Goal: Transaction & Acquisition: Purchase product/service

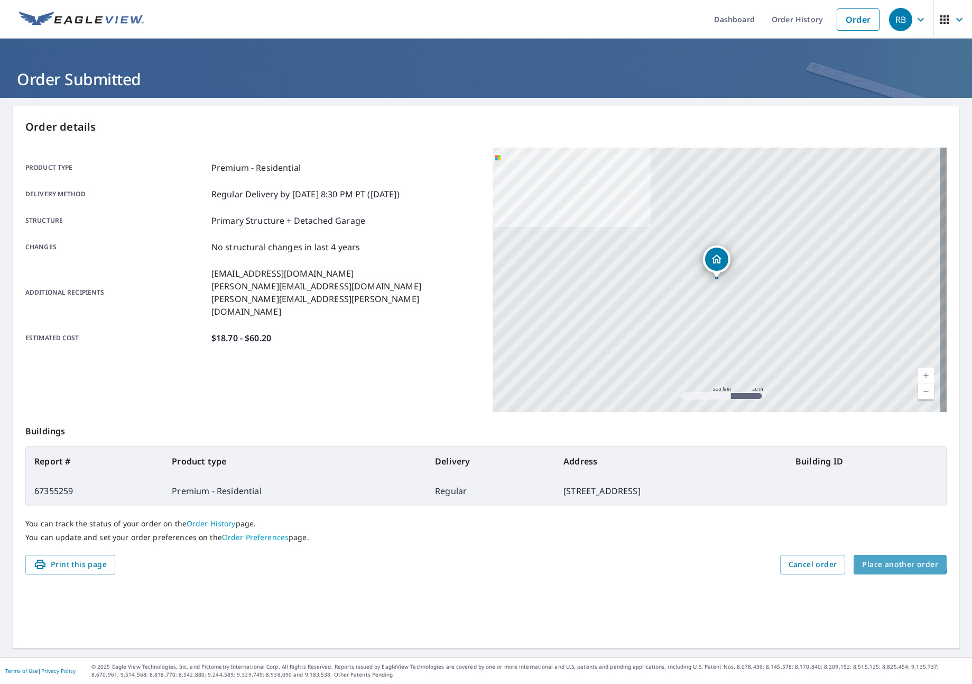
click at [866, 559] on span "Place another order" at bounding box center [901, 564] width 76 height 13
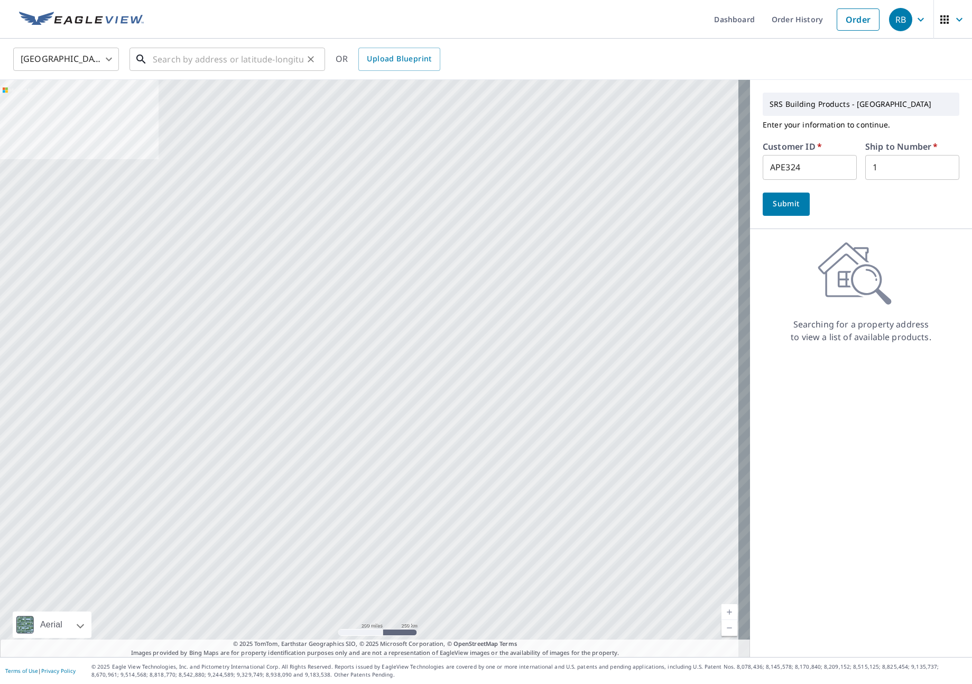
click at [235, 59] on input "text" at bounding box center [228, 59] width 151 height 30
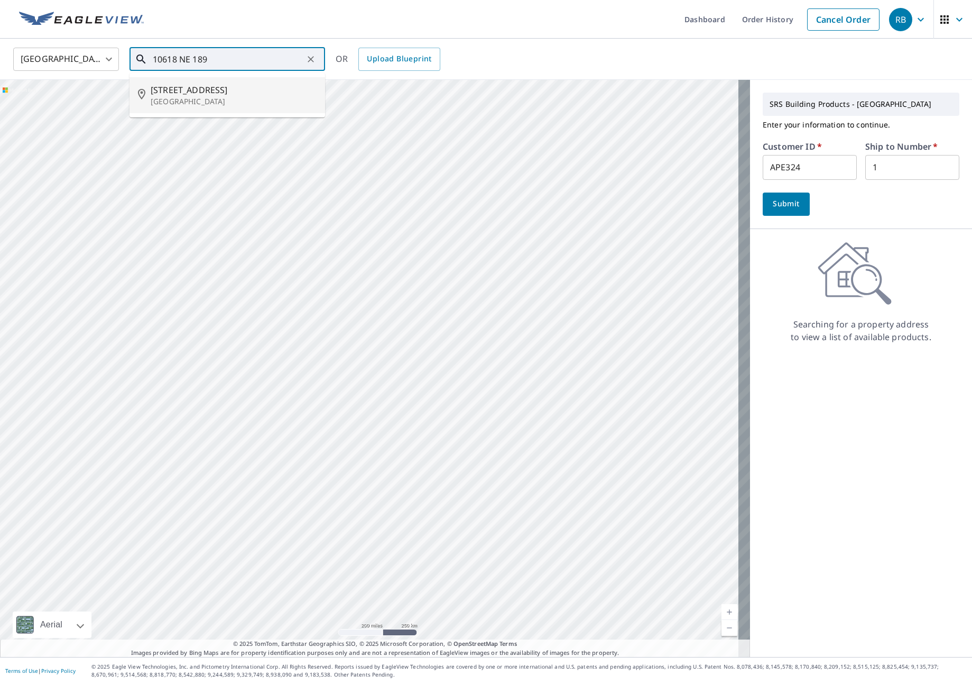
click at [216, 99] on p "[GEOGRAPHIC_DATA]" at bounding box center [234, 101] width 166 height 11
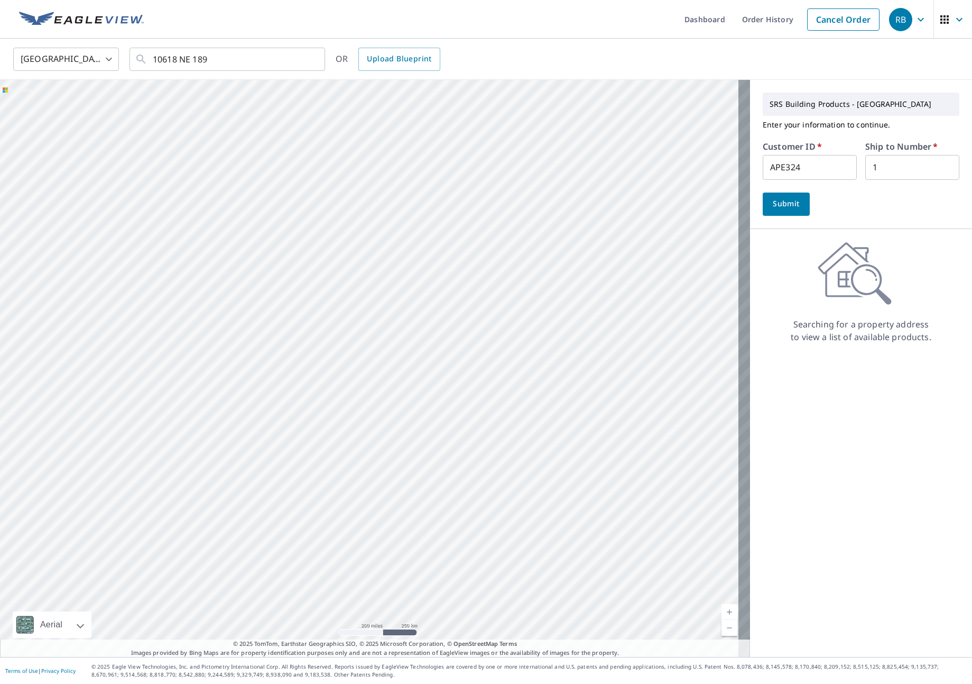
type input "[STREET_ADDRESS]"
click at [815, 173] on input "APE324" at bounding box center [810, 167] width 94 height 25
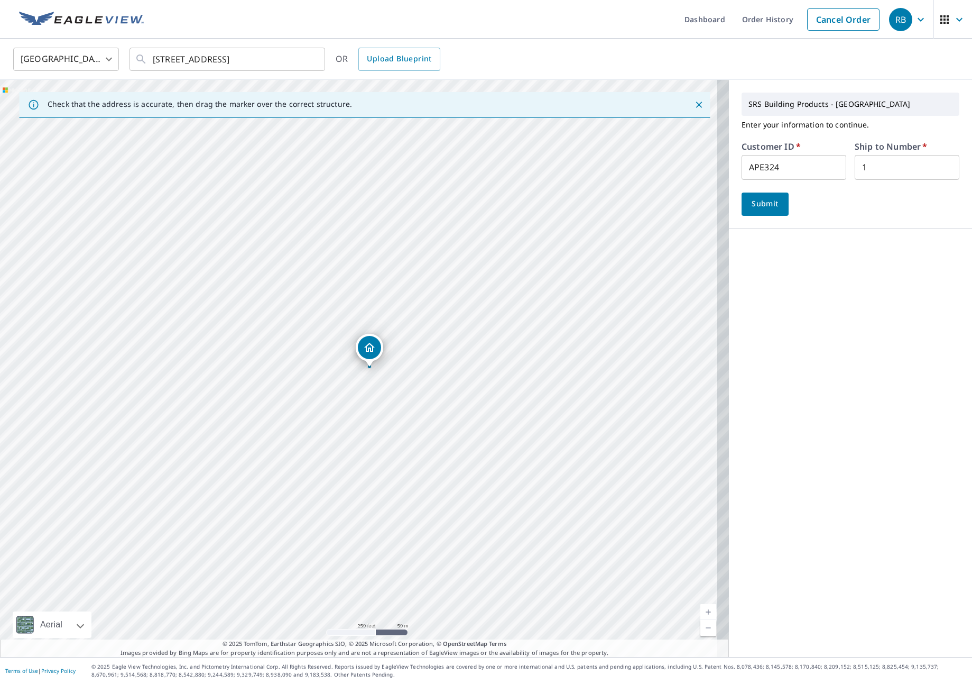
click at [815, 173] on input "APE324" at bounding box center [794, 167] width 105 height 25
click at [788, 156] on input "JJH307" at bounding box center [794, 167] width 105 height 25
click at [788, 161] on input "JJH307" at bounding box center [794, 167] width 105 height 25
type input "JJH307"
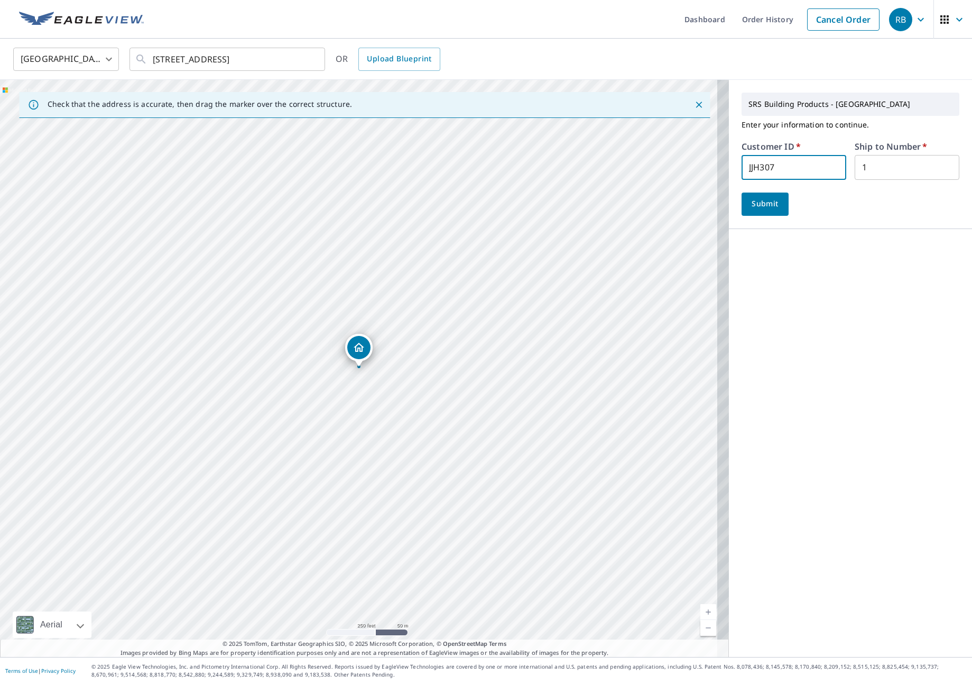
click at [821, 307] on div "SRS Building Products - [GEOGRAPHIC_DATA] Enter your information to continue. C…" at bounding box center [850, 368] width 243 height 577
click at [764, 208] on span "Submit" at bounding box center [765, 203] width 30 height 13
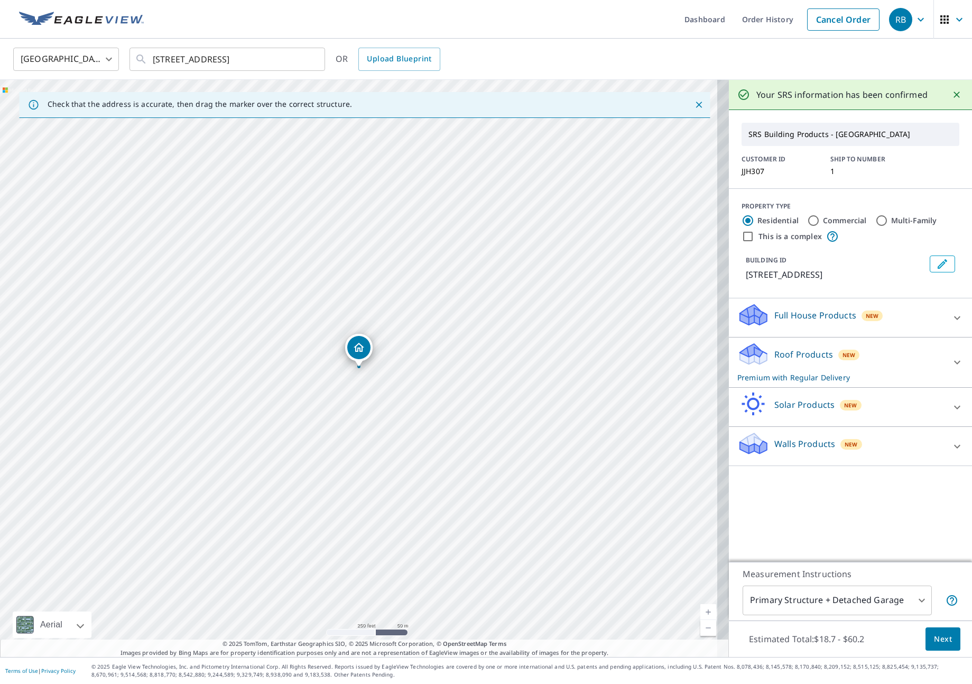
click at [887, 383] on p "Premium with Regular Delivery" at bounding box center [841, 377] width 207 height 11
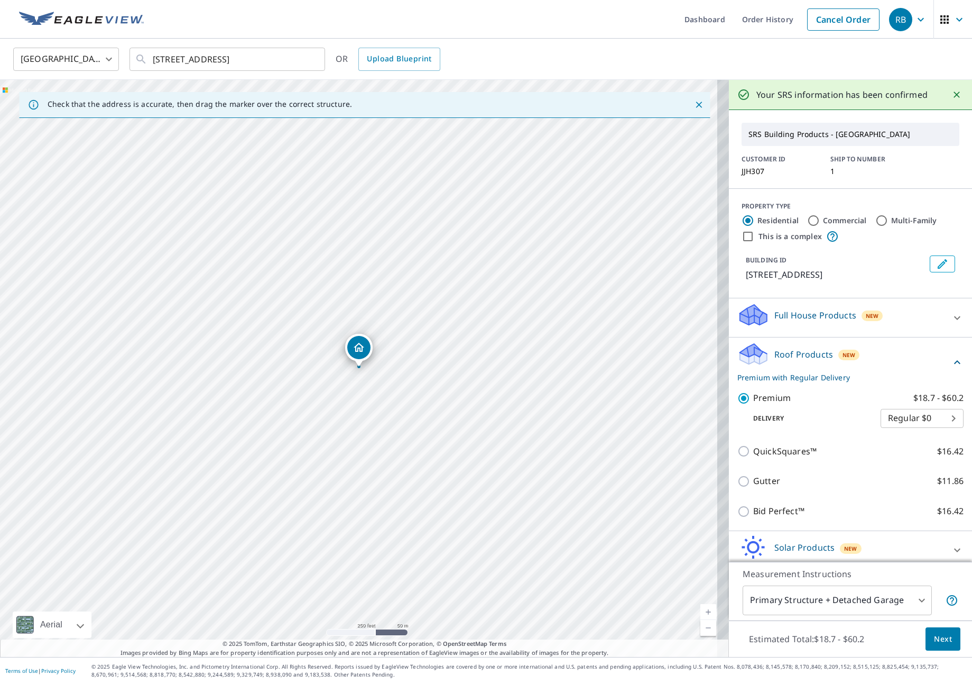
click at [934, 641] on span "Next" at bounding box center [943, 638] width 18 height 13
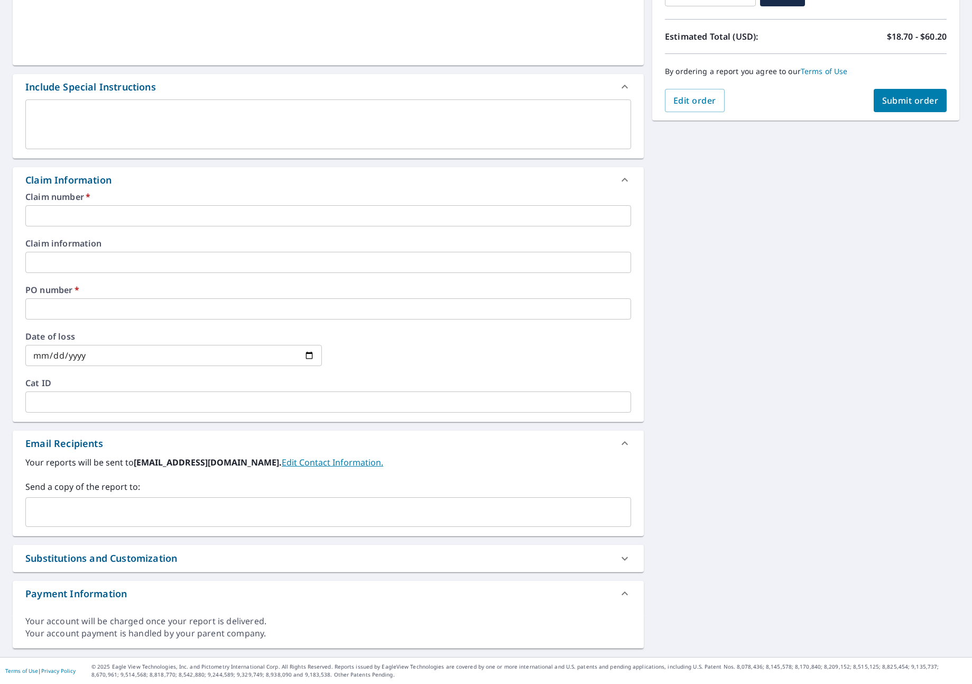
scroll to position [218, 0]
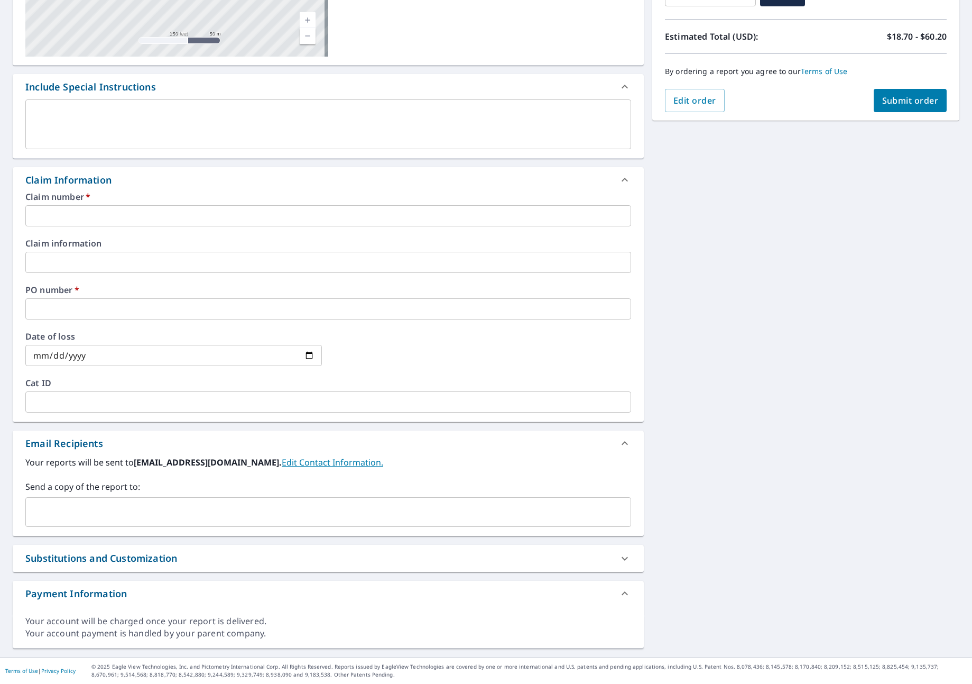
click at [78, 219] on input "text" at bounding box center [328, 215] width 606 height 21
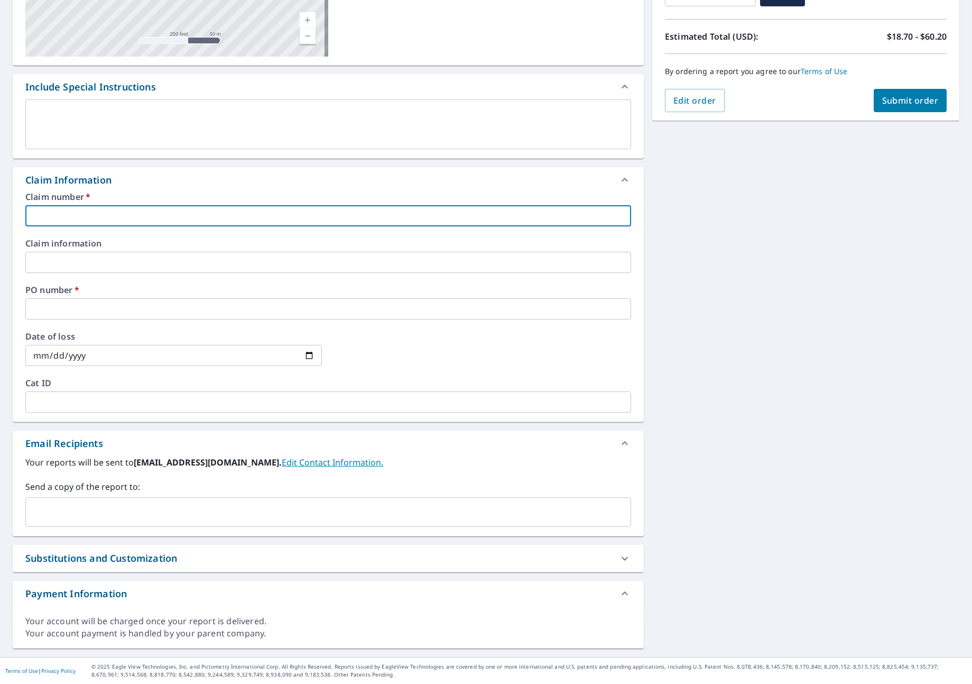
type input "J"
checkbox input "true"
type input "JN"
checkbox input "true"
type input "JNJ"
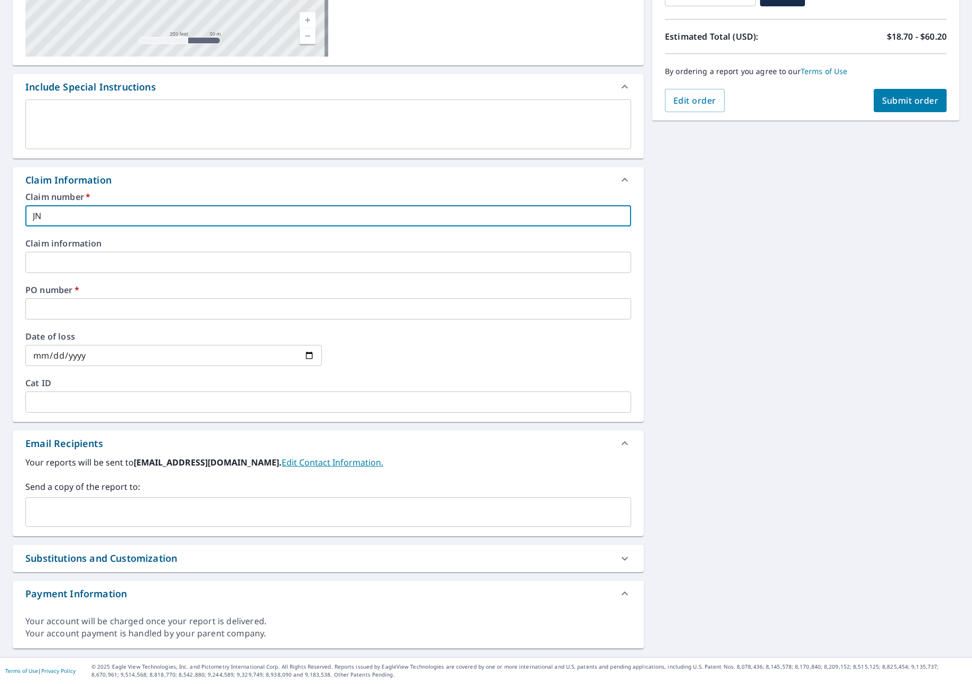
checkbox input "true"
type input "JNJ"
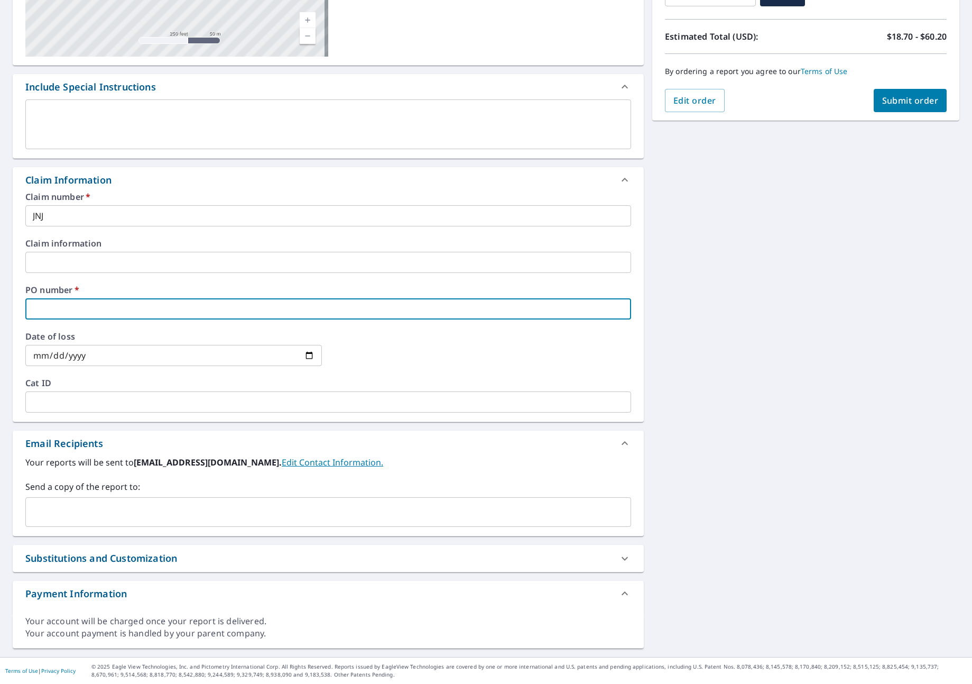
type input "J"
checkbox input "true"
type input "JN"
checkbox input "true"
type input "JNJ"
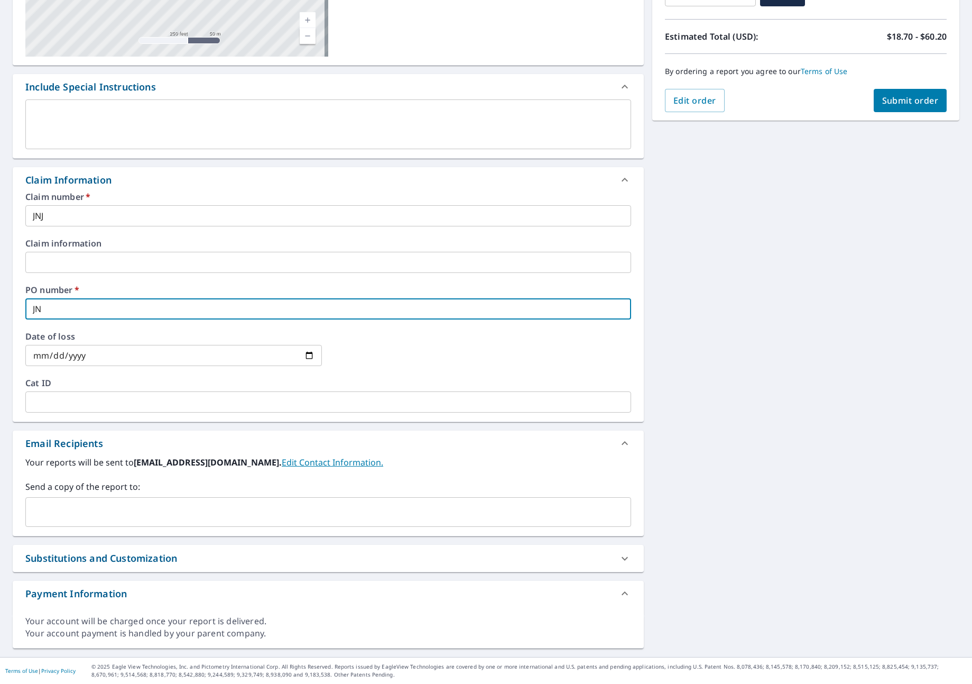
checkbox input "true"
type input "JNJ"
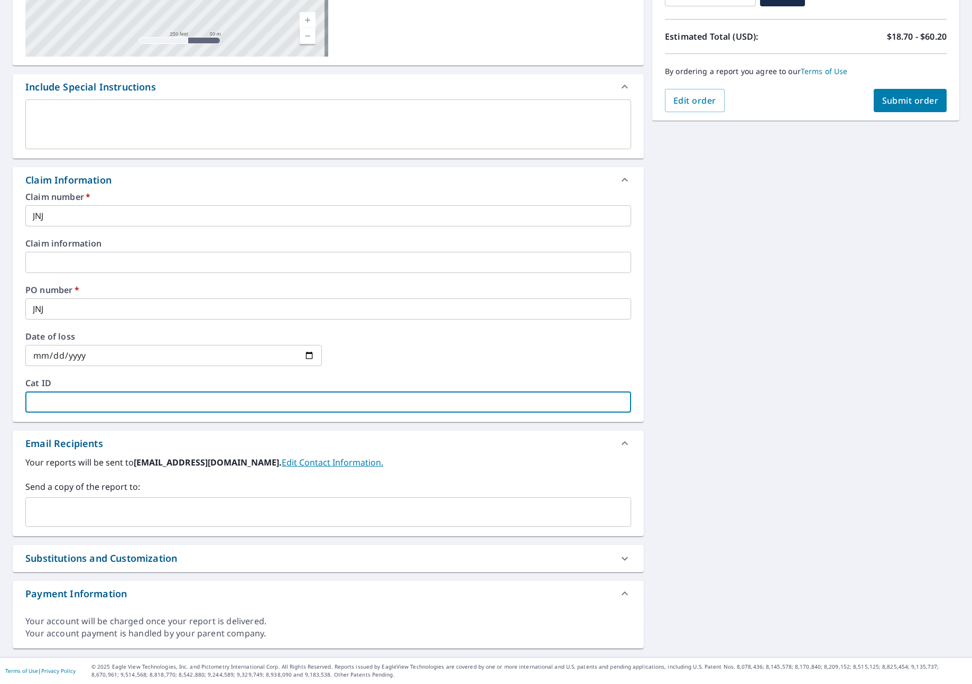
type input "J"
checkbox input "true"
type input "JJ"
checkbox input "true"
type input "J"
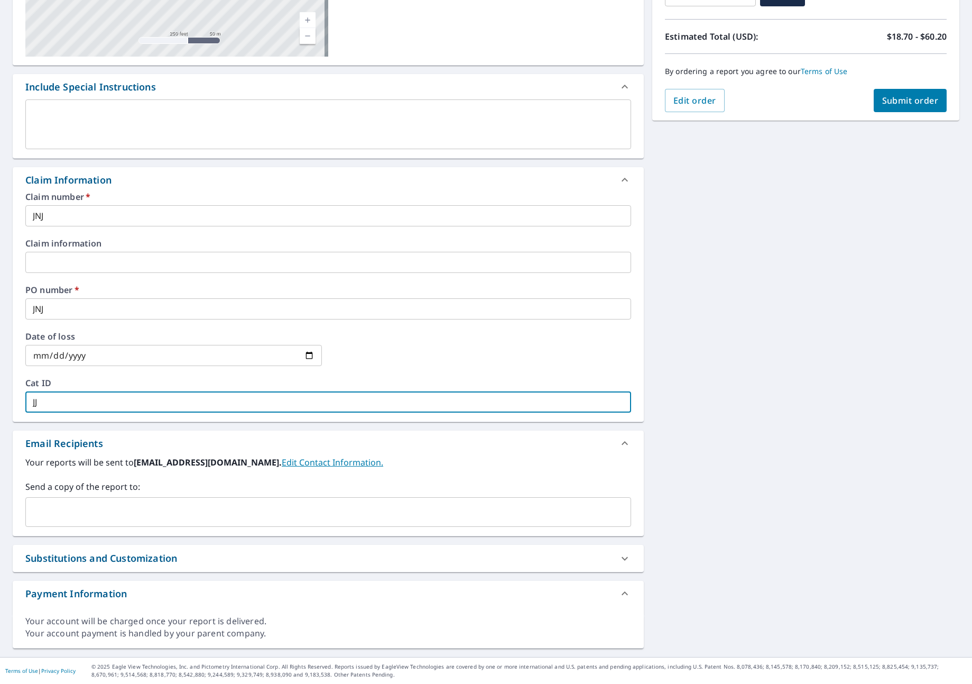
checkbox input "true"
type input "JN"
checkbox input "true"
type input "JNJ"
checkbox input "true"
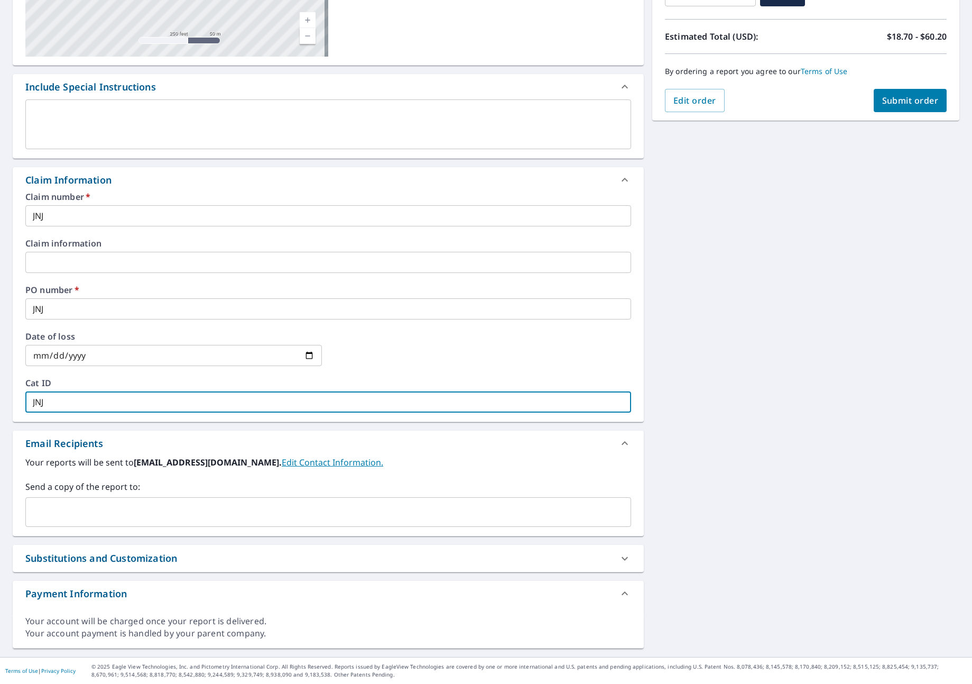
type input "JNJ"
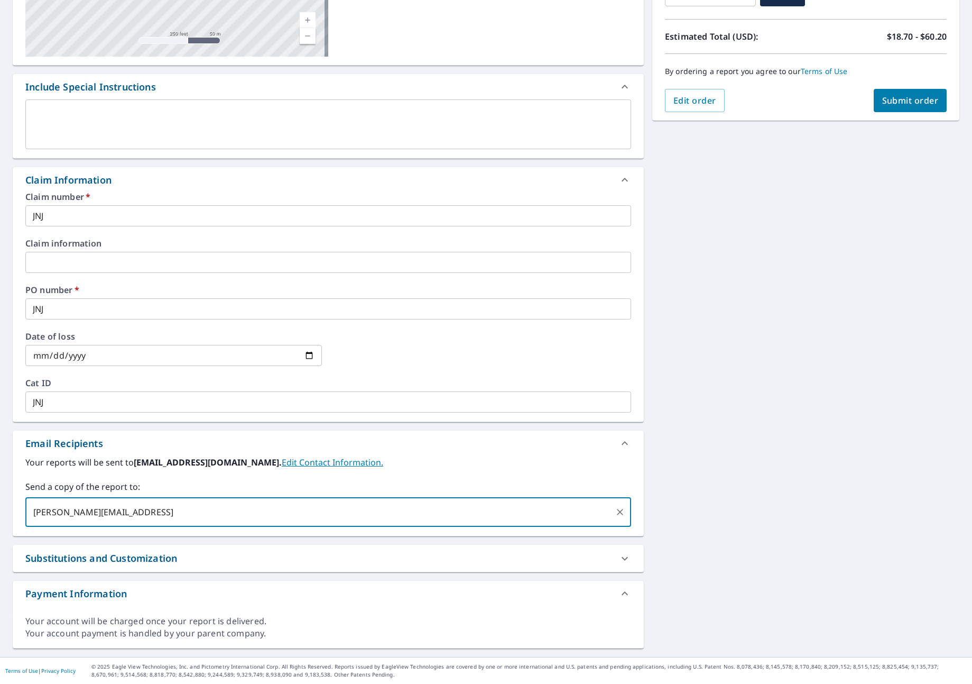
type input "[PERSON_NAME][EMAIL_ADDRESS]"
checkbox input "true"
type input "[PERSON_NAME][EMAIL_ADDRESS][DOMAIN_NAME]"
checkbox input "true"
type input "[PERSON_NAME][EMAIL_ADDRESS][DOMAIN_NAME]"
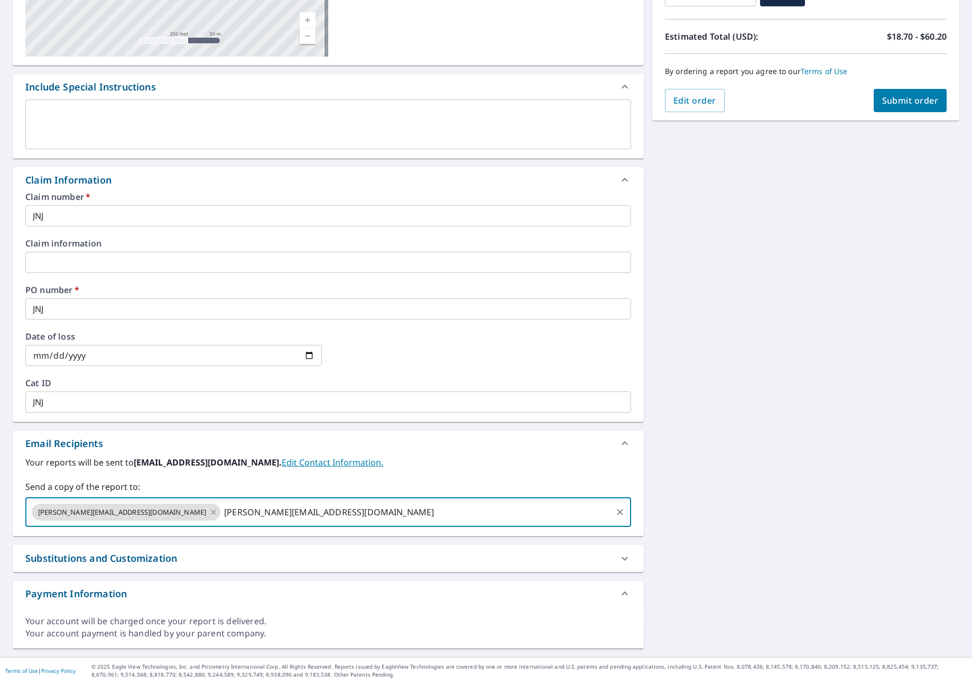
checkbox input "true"
type input "[PERSON_NAME][EMAIL_ADDRESS][DOMAIN_NAME]"
checkbox input "true"
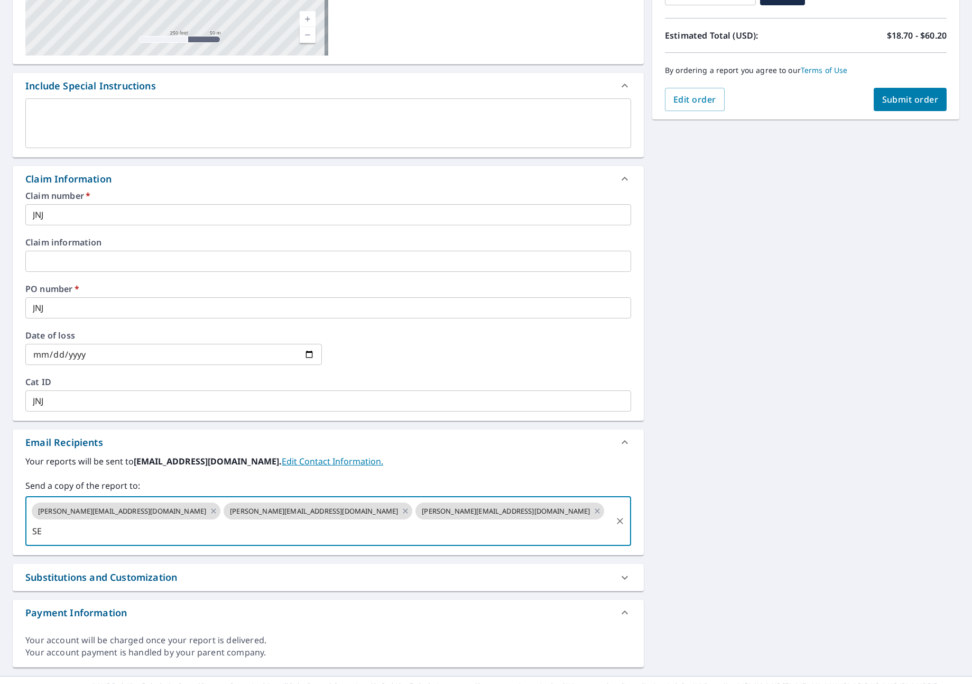
type input "S"
type input "[PERSON_NAME][EMAIL_ADDRESS][DOMAIN_NAME]"
click at [891, 100] on span "Submit order" at bounding box center [911, 100] width 57 height 12
checkbox input "true"
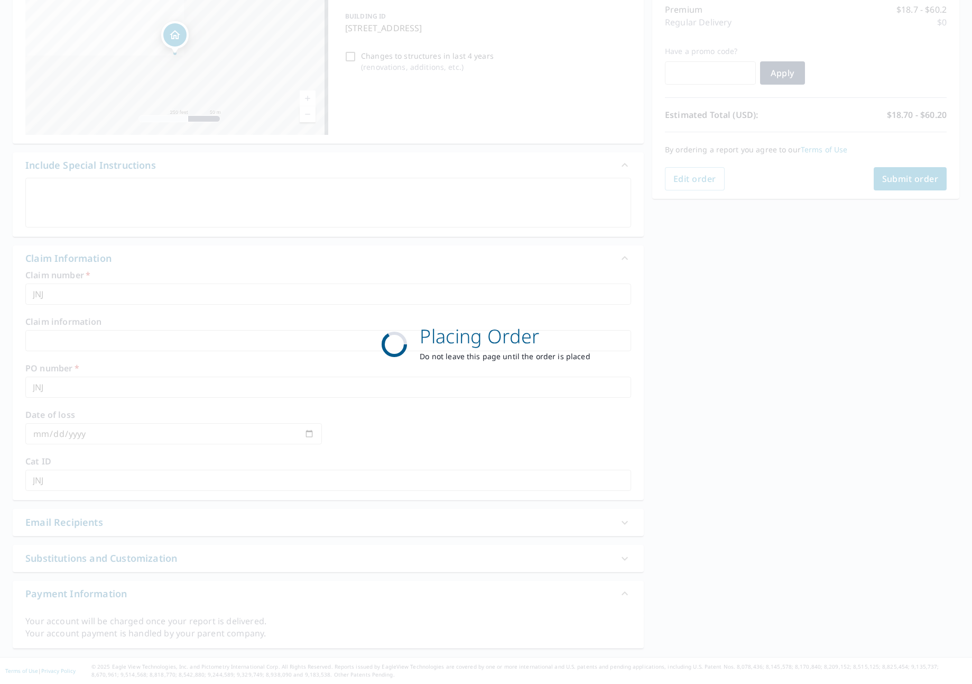
scroll to position [164, 0]
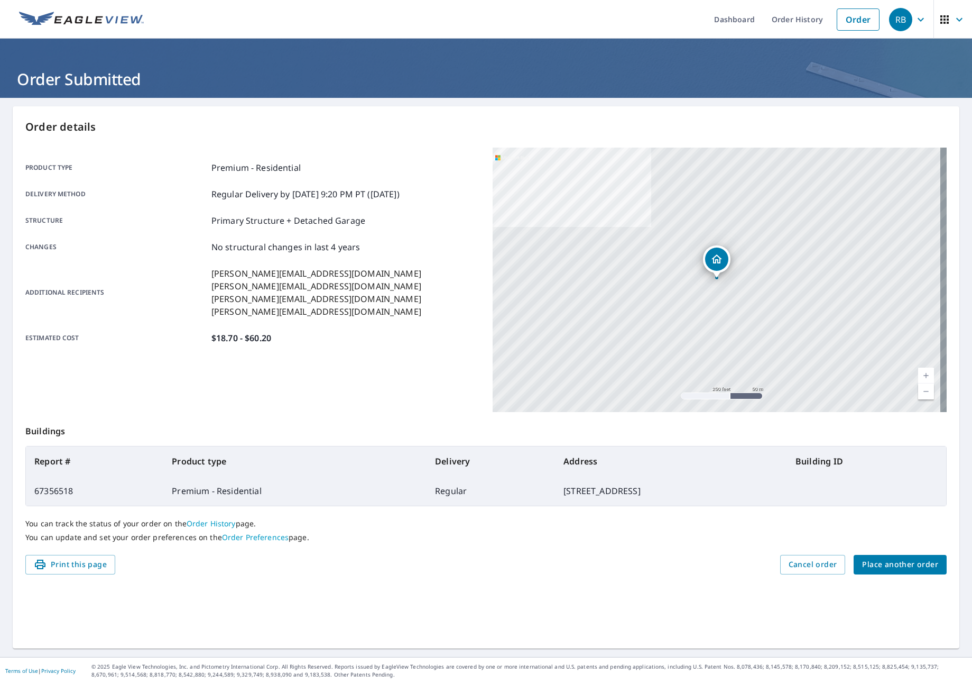
click at [910, 562] on span "Place another order" at bounding box center [901, 564] width 76 height 13
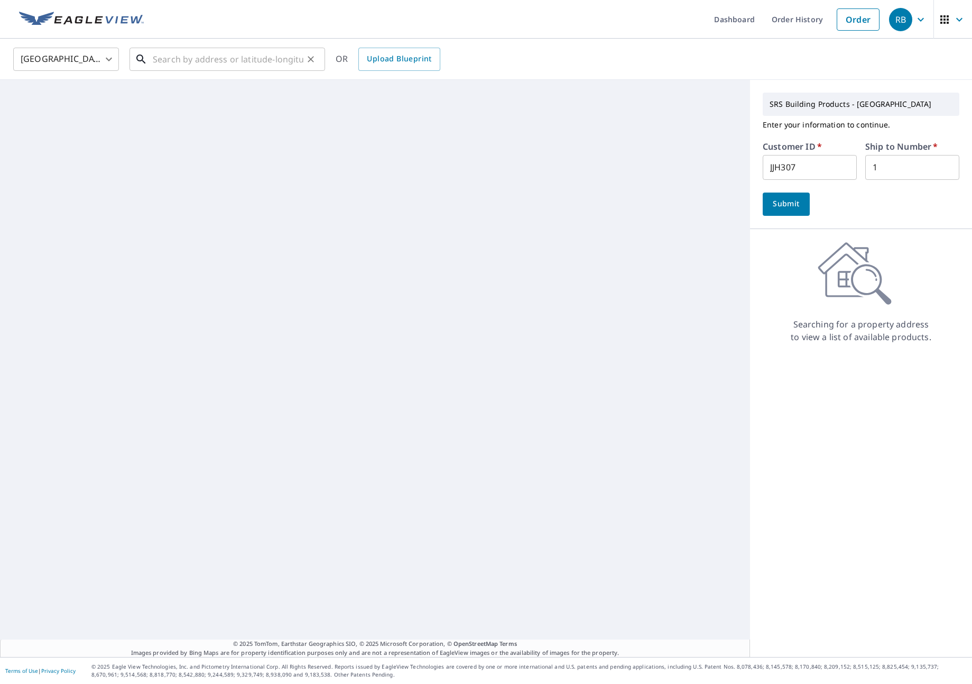
click at [277, 62] on input "text" at bounding box center [228, 59] width 151 height 30
type input "[STREET_ADDRESS]"
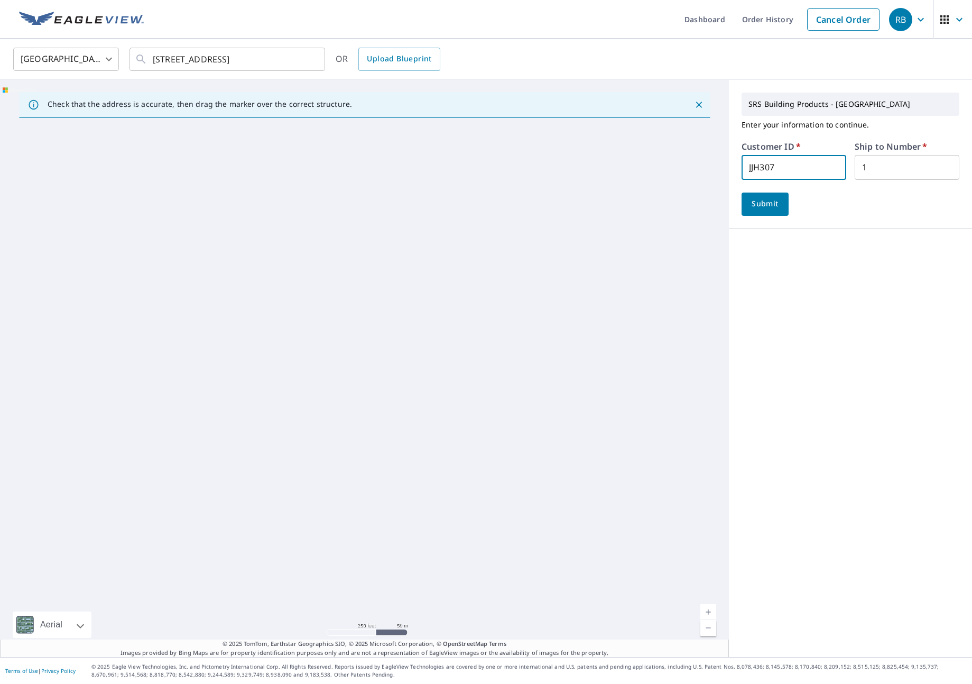
click at [782, 156] on input "JJH307" at bounding box center [794, 167] width 105 height 25
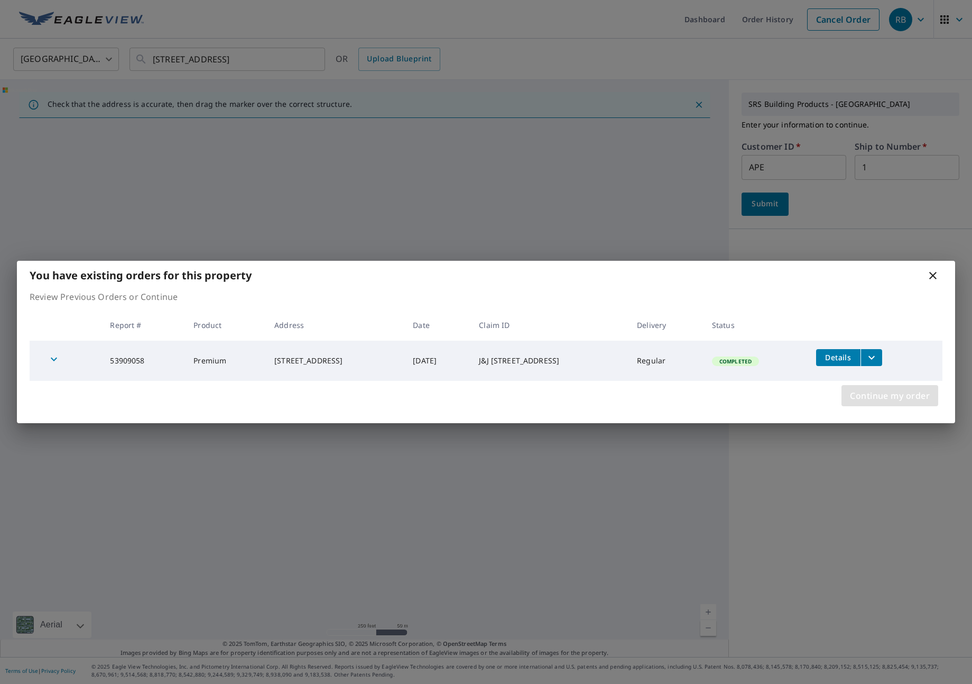
click at [866, 394] on span "Continue my order" at bounding box center [890, 395] width 80 height 15
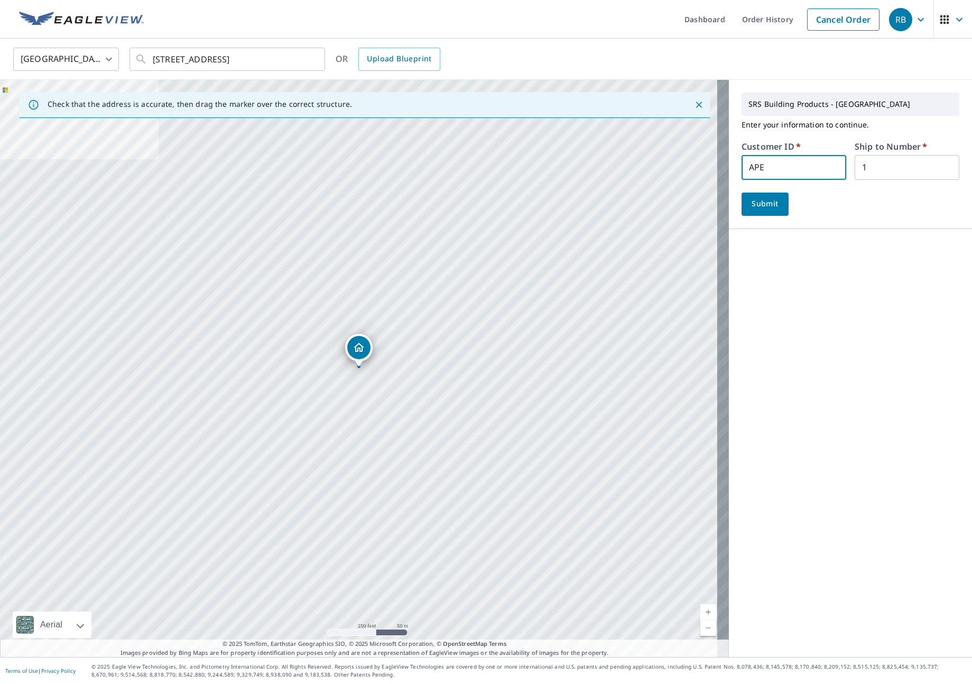
click at [779, 178] on input "APE" at bounding box center [794, 167] width 105 height 25
type input "APE324"
drag, startPoint x: 729, startPoint y: 187, endPoint x: 736, endPoint y: 194, distance: 9.8
click at [729, 188] on div "SRS Building Products - [GEOGRAPHIC_DATA] Enter your information to continue. C…" at bounding box center [850, 154] width 243 height 149
click at [750, 198] on span "Submit" at bounding box center [765, 203] width 30 height 13
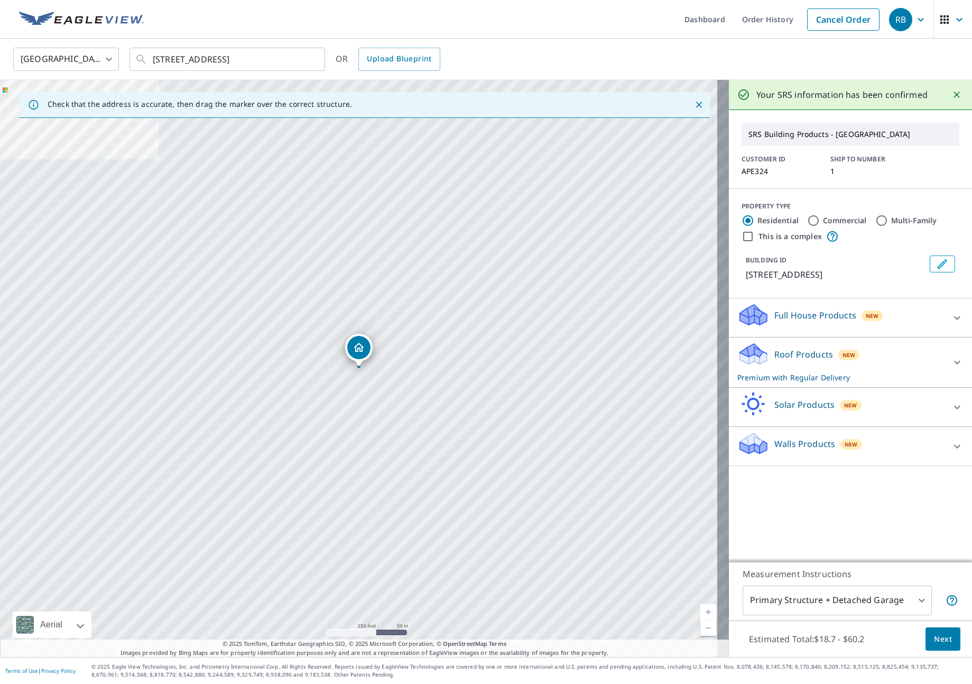
click at [903, 359] on div "Roof Products New Premium with Regular Delivery" at bounding box center [841, 362] width 207 height 41
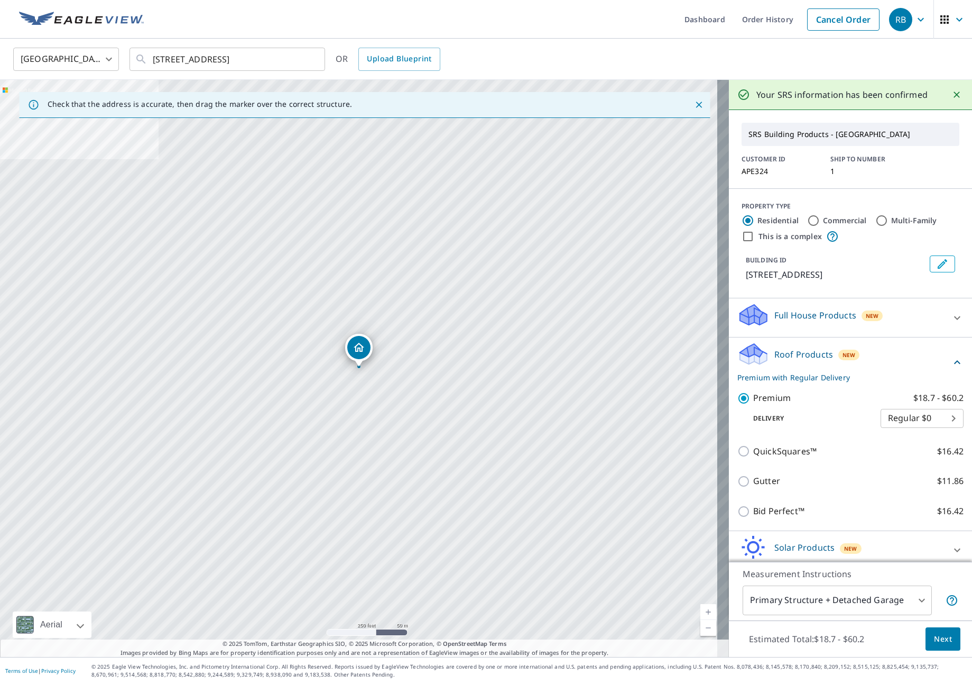
click at [934, 646] on button "Next" at bounding box center [943, 639] width 35 height 24
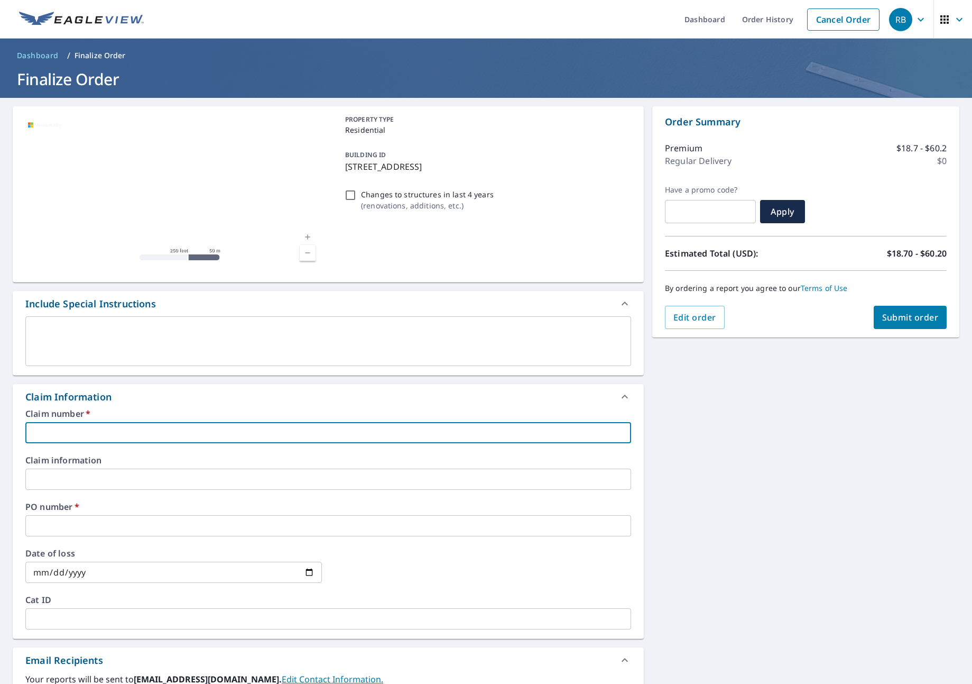
click at [80, 434] on input "text" at bounding box center [328, 432] width 606 height 21
type input "A"
checkbox input "true"
type input "AP"
checkbox input "true"
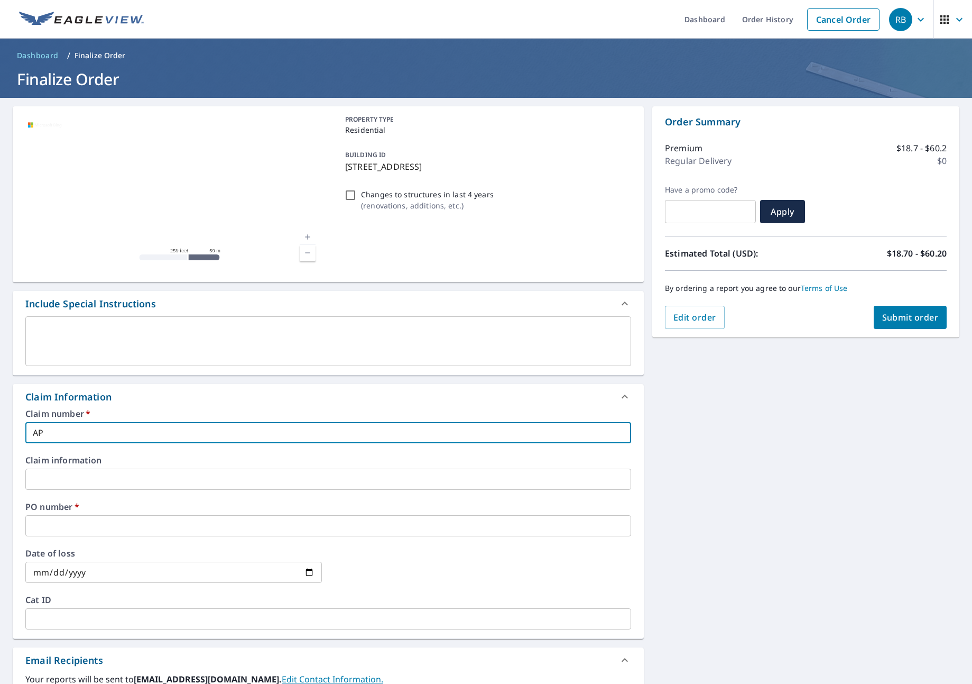
type input "APE"
checkbox input "true"
type input "APEX"
checkbox input "true"
type input "APEX"
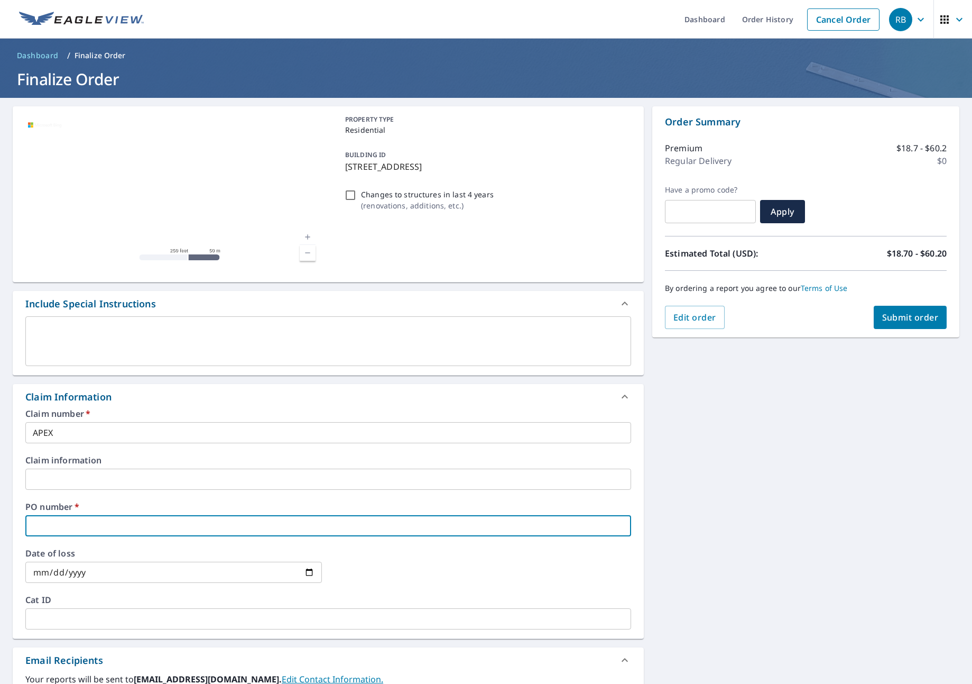
type input "A"
checkbox input "true"
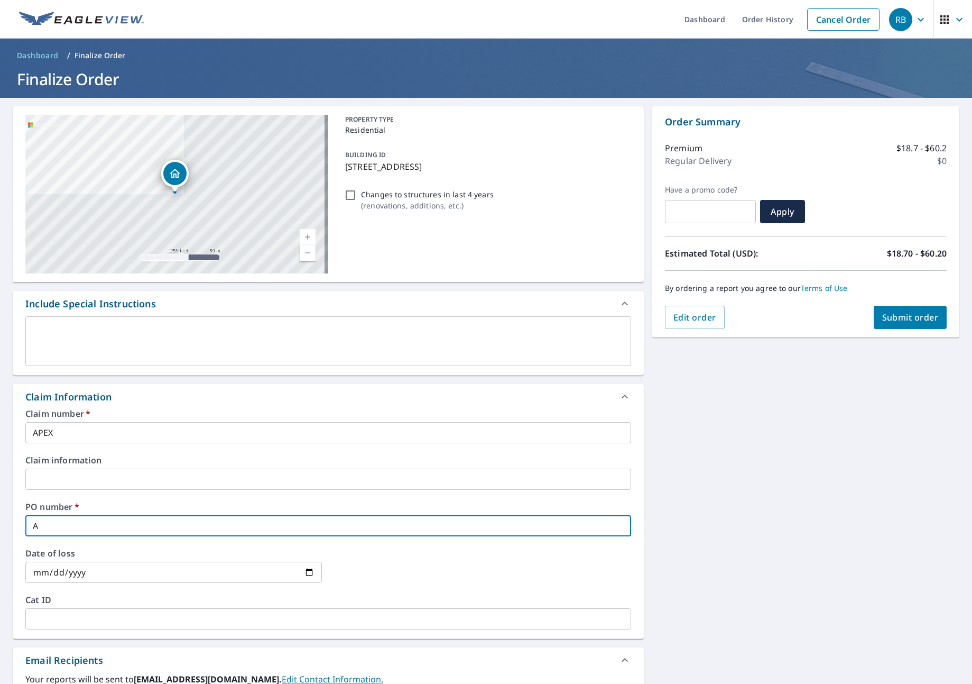
type input "AP"
checkbox input "true"
type input "APE"
checkbox input "true"
type input "APEX"
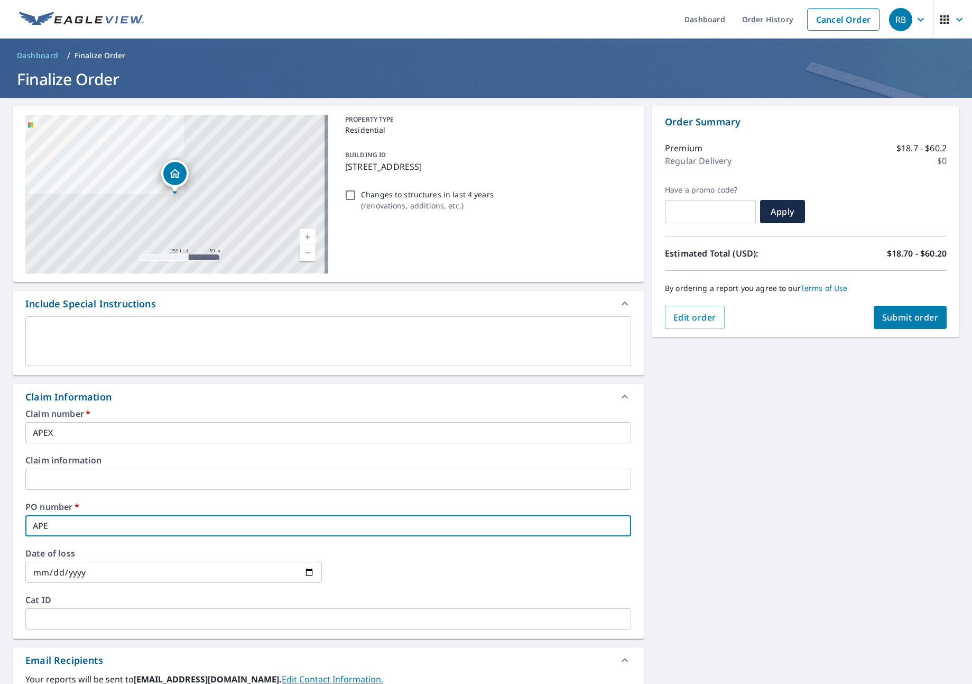
checkbox input "true"
type input "APEX"
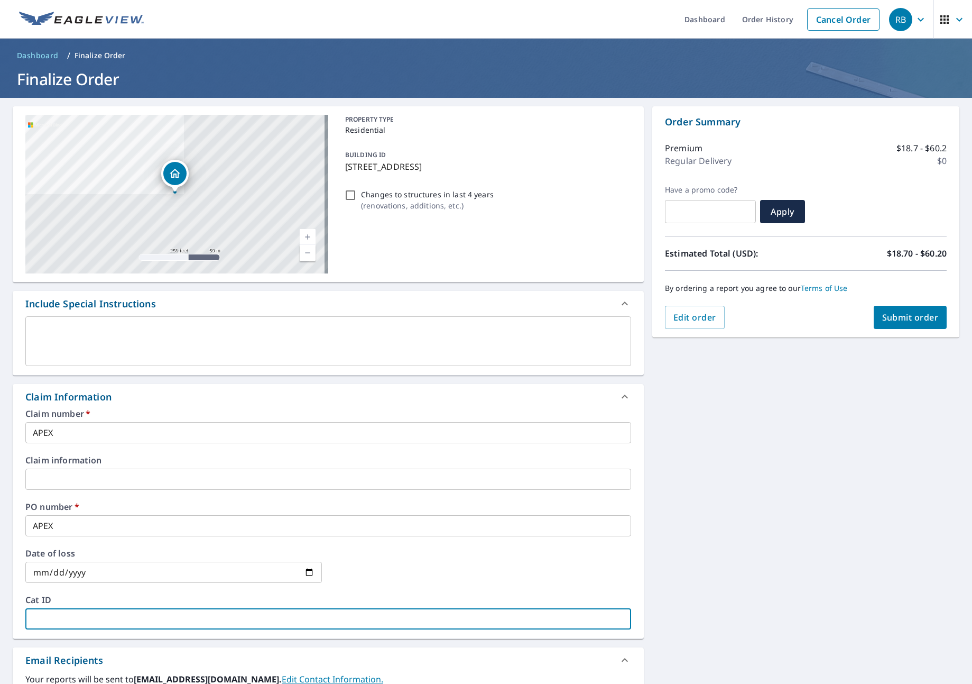
type input "A"
checkbox input "true"
type input "AP"
checkbox input "true"
type input "APE"
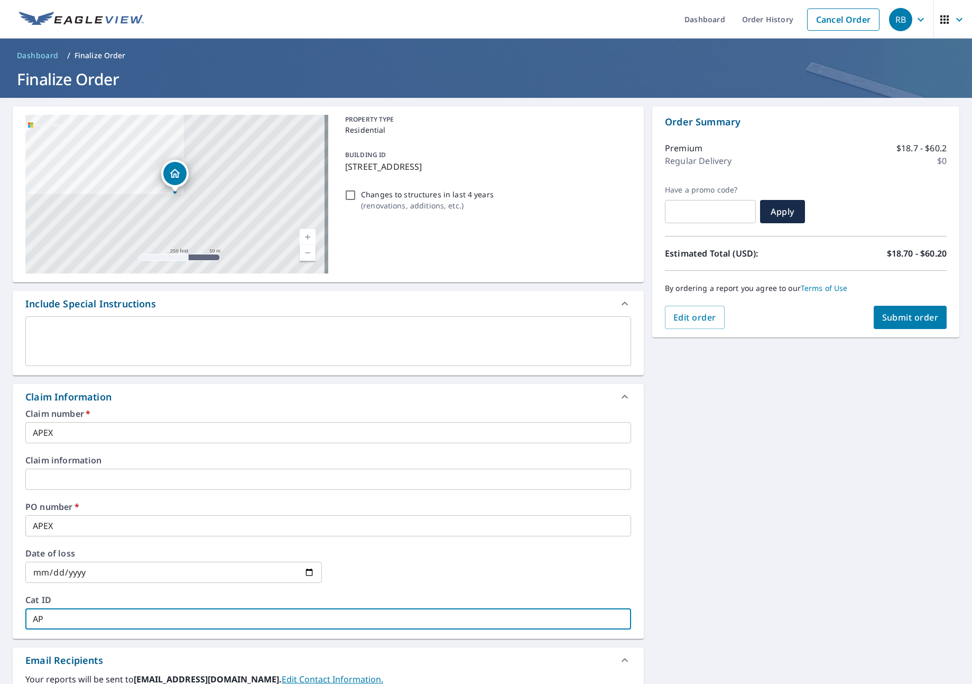
checkbox input "true"
type input "APEX"
checkbox input "true"
type input "APEX"
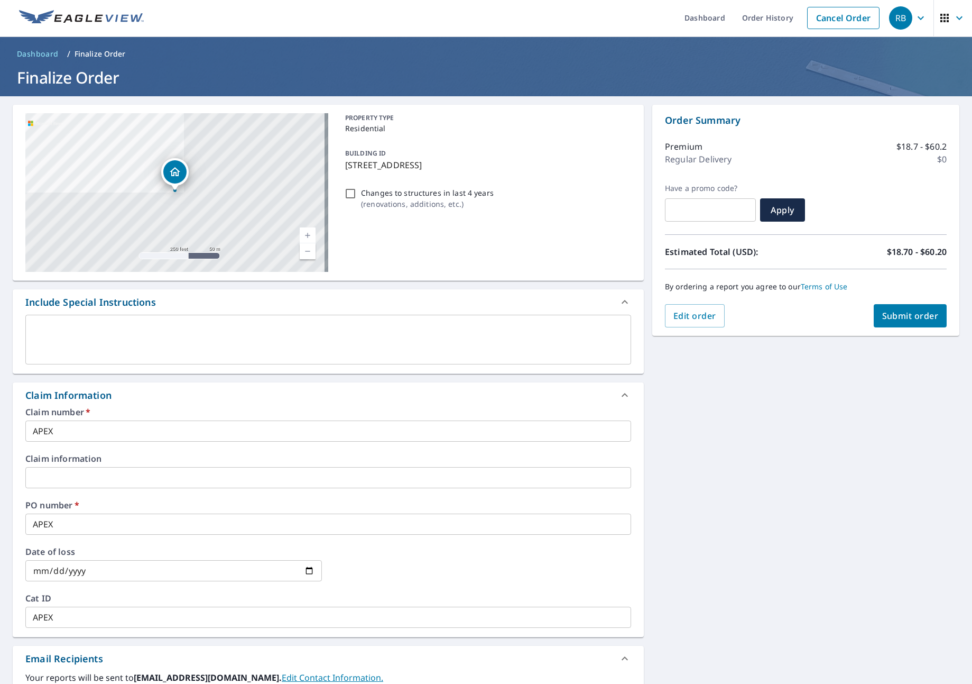
scroll to position [218, 0]
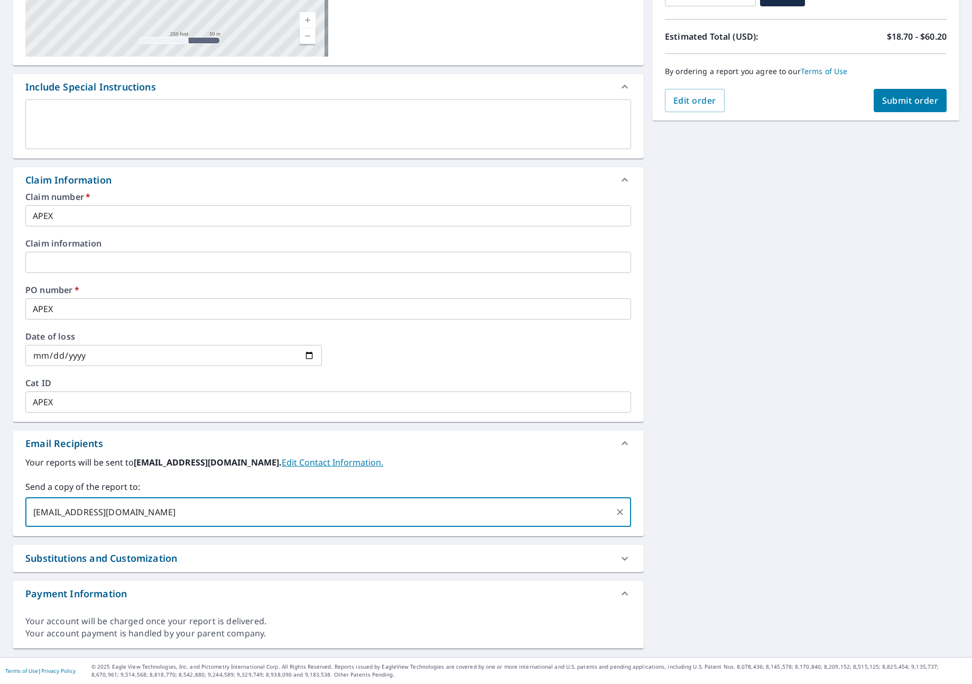
type input "[EMAIL_ADDRESS][DOMAIN_NAME]"
checkbox input "true"
type input "[PERSON_NAME][EMAIL_ADDRESS][PERSON_NAME][DOMAIN_NAME]"
checkbox input "true"
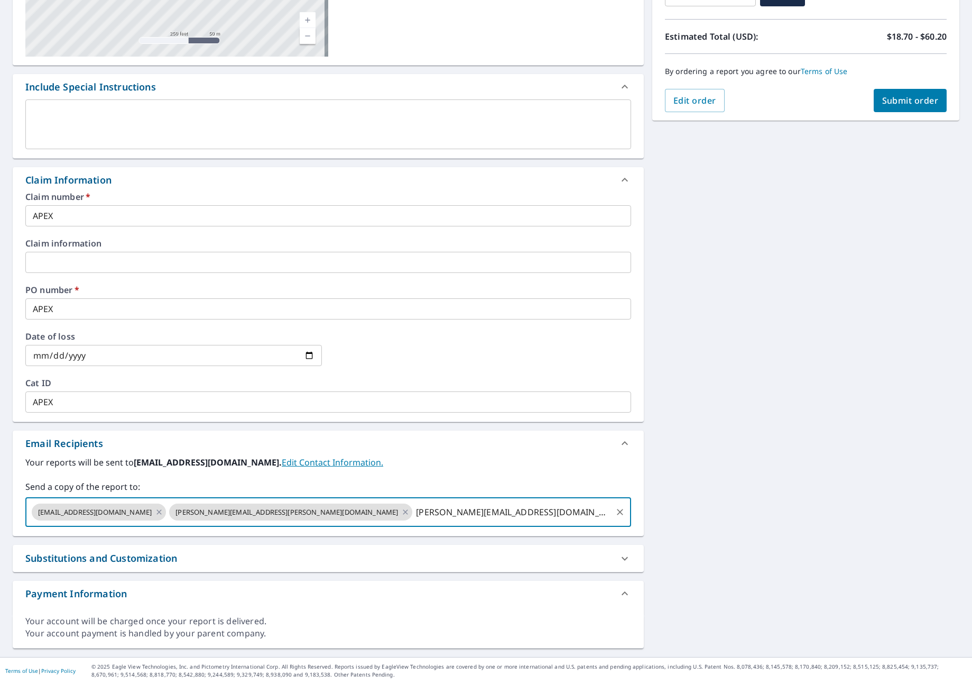
type input "[PERSON_NAME][EMAIL_ADDRESS][DOMAIN_NAME]"
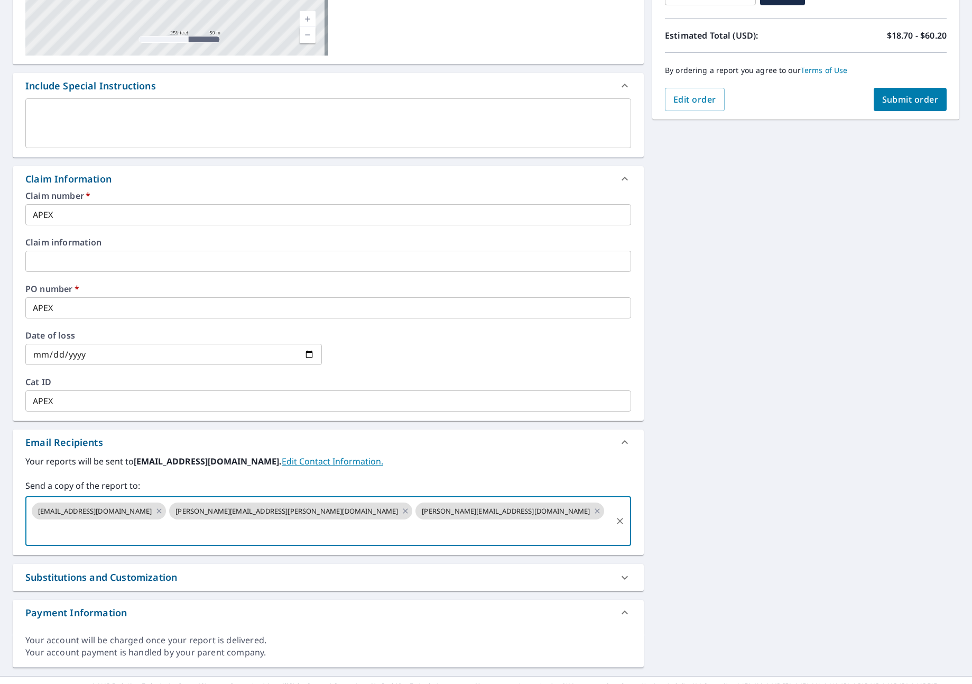
click at [883, 96] on span "Submit order" at bounding box center [911, 100] width 57 height 12
checkbox input "true"
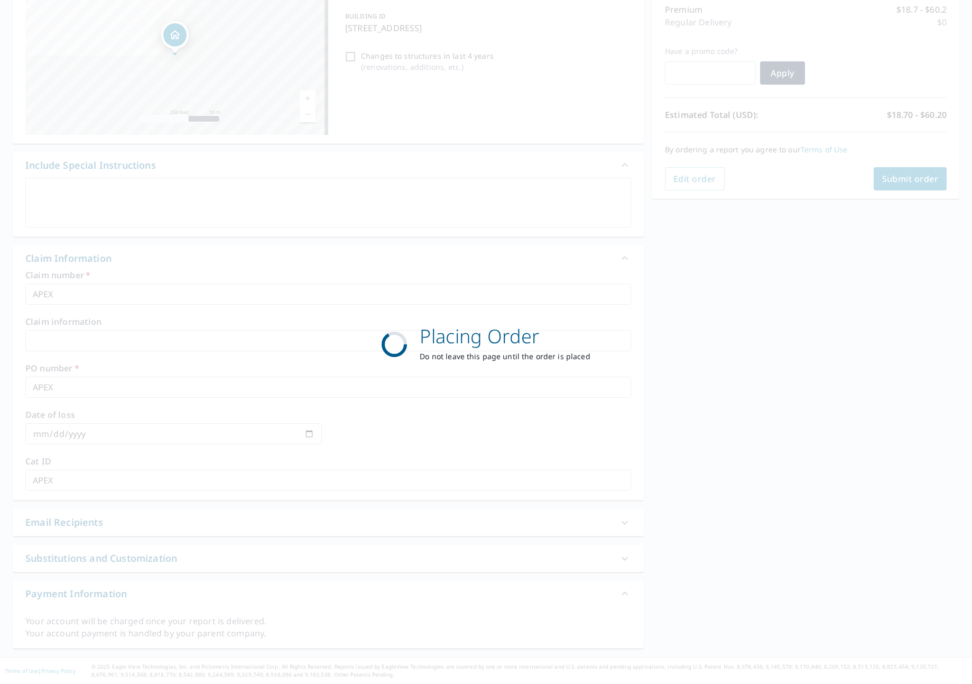
scroll to position [140, 0]
